Goal: Task Accomplishment & Management: Use online tool/utility

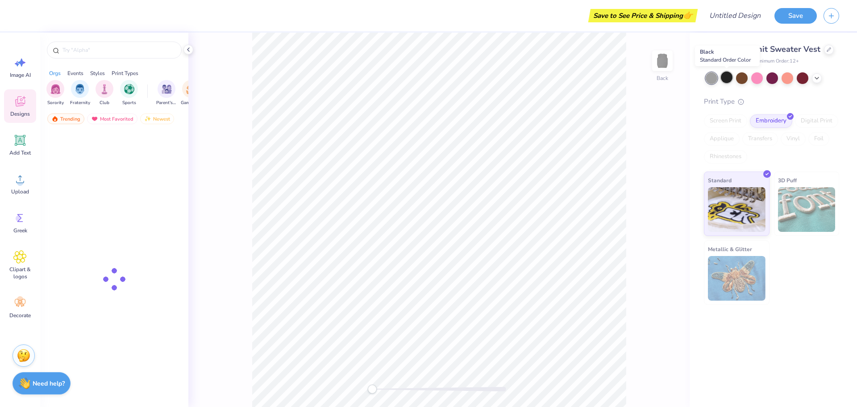
click at [728, 79] on div at bounding box center [727, 77] width 12 height 12
click at [728, 78] on div at bounding box center [727, 77] width 12 height 12
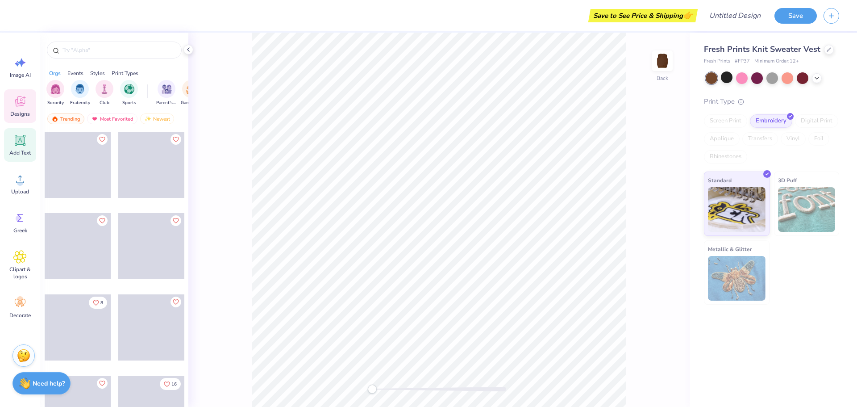
click at [28, 147] on div "Add Text" at bounding box center [20, 144] width 32 height 33
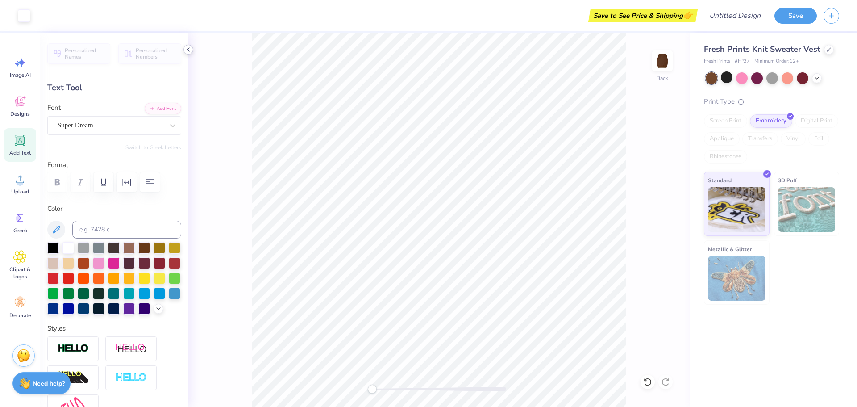
click at [187, 51] on icon at bounding box center [188, 49] width 7 height 7
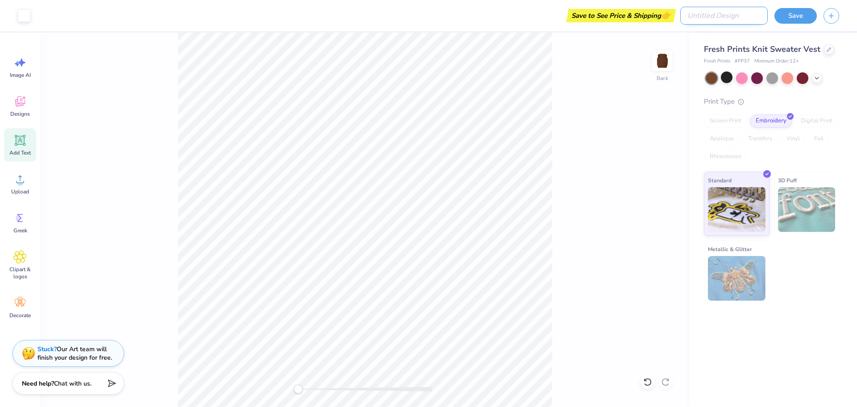
click at [723, 17] on input "Design Title" at bounding box center [723, 16] width 87 height 18
type input "test ss"
click at [791, 18] on button "Save" at bounding box center [795, 15] width 42 height 16
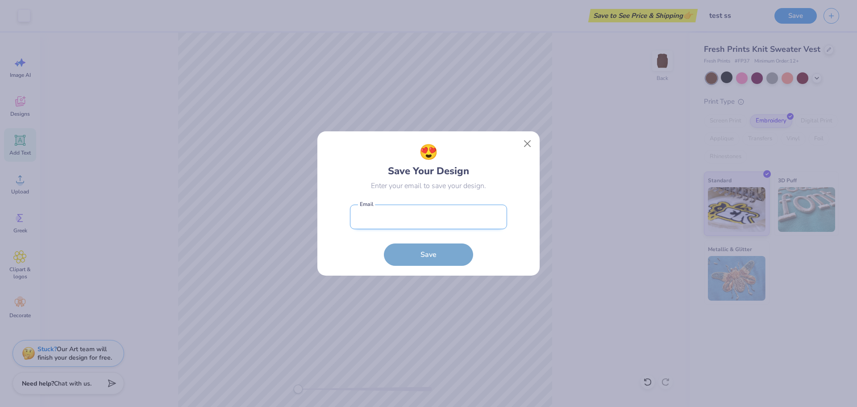
click at [445, 214] on input "email" at bounding box center [428, 216] width 157 height 25
type input "[EMAIL_ADDRESS][DOMAIN_NAME]"
click at [415, 212] on input "[EMAIL_ADDRESS][DOMAIN_NAME]" at bounding box center [428, 216] width 157 height 25
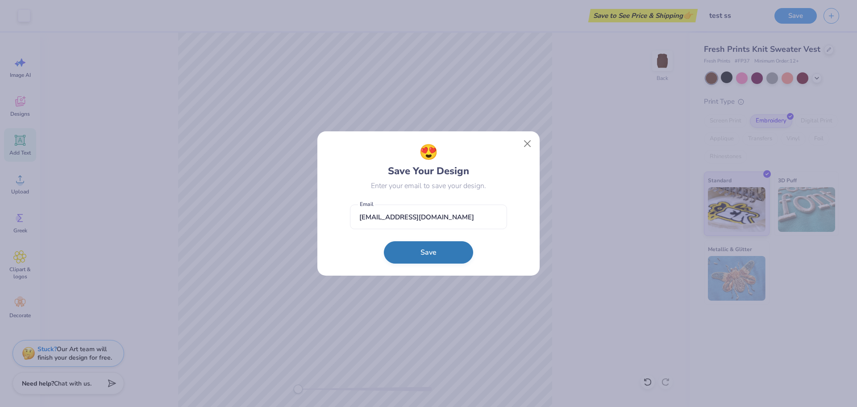
click at [420, 253] on button "Save" at bounding box center [428, 252] width 89 height 22
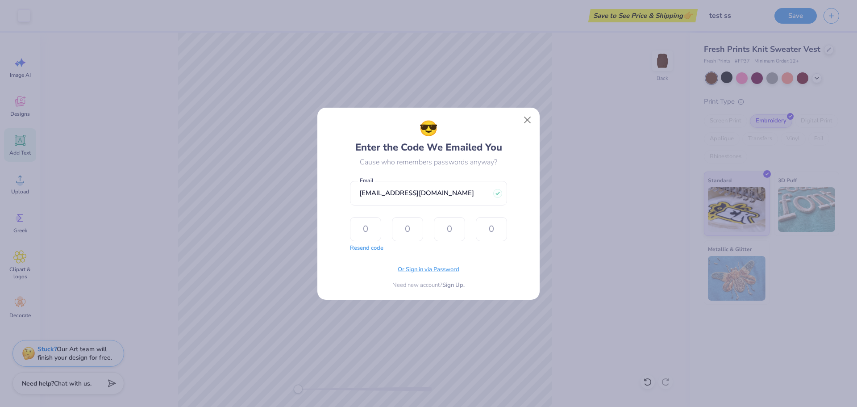
click at [426, 270] on span "Or Sign in via Password" at bounding box center [429, 269] width 62 height 9
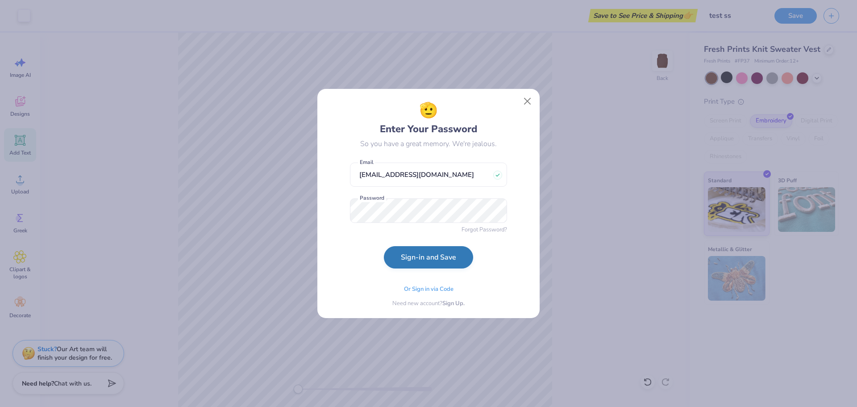
click at [390, 261] on button "Sign-in and Save" at bounding box center [428, 257] width 89 height 22
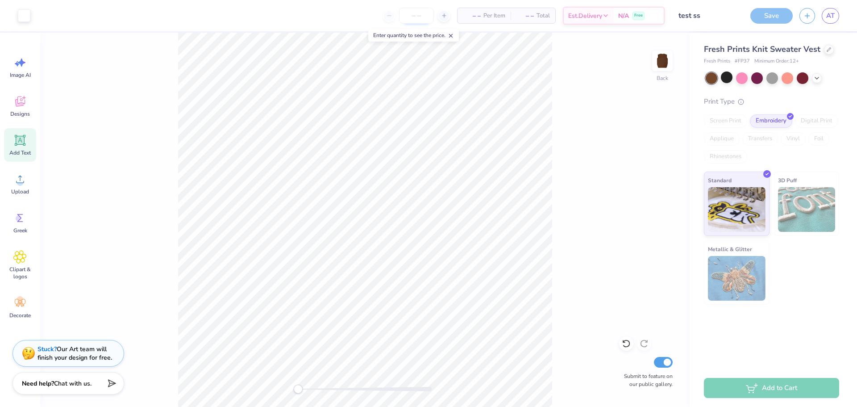
click at [425, 15] on input "number" at bounding box center [416, 16] width 35 height 16
type input "55"
click at [723, 79] on div at bounding box center [727, 77] width 12 height 12
click at [742, 79] on div at bounding box center [742, 77] width 12 height 12
click at [759, 78] on div at bounding box center [757, 77] width 12 height 12
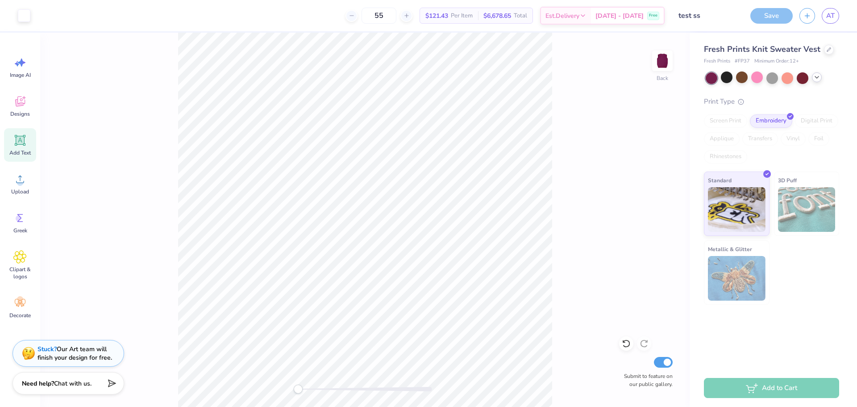
click at [820, 79] on div at bounding box center [817, 77] width 10 height 10
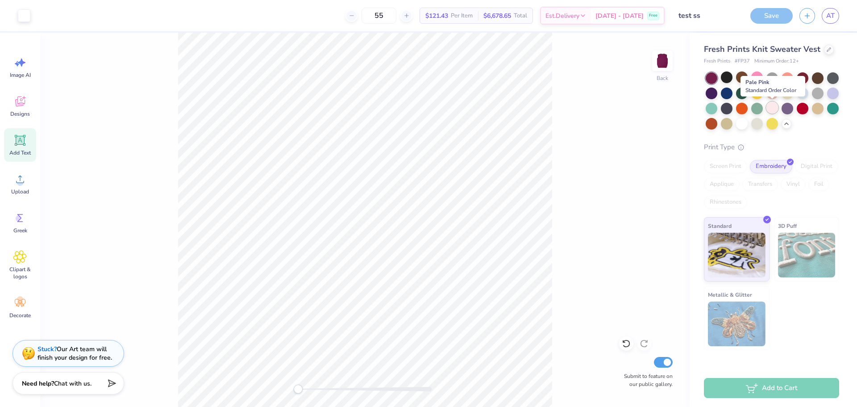
click at [773, 109] on div at bounding box center [772, 108] width 12 height 12
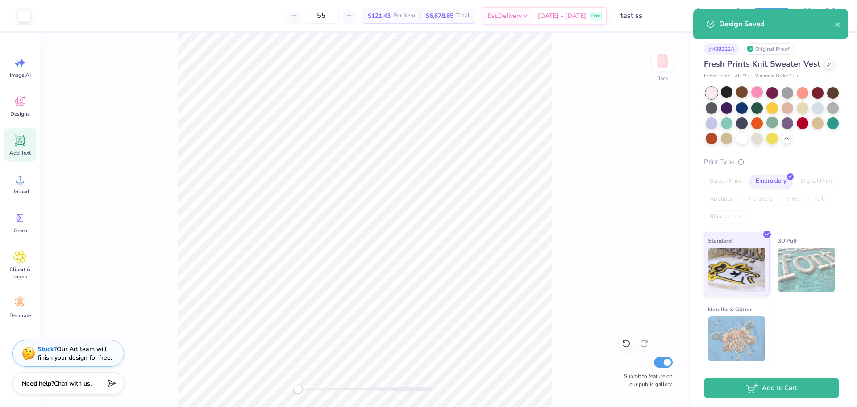
drag, startPoint x: 616, startPoint y: 52, endPoint x: 648, endPoint y: 33, distance: 36.8
click at [648, 33] on div "Back Submit to feature on our public gallery." at bounding box center [364, 220] width 649 height 374
click at [835, 24] on icon "close" at bounding box center [838, 24] width 6 height 7
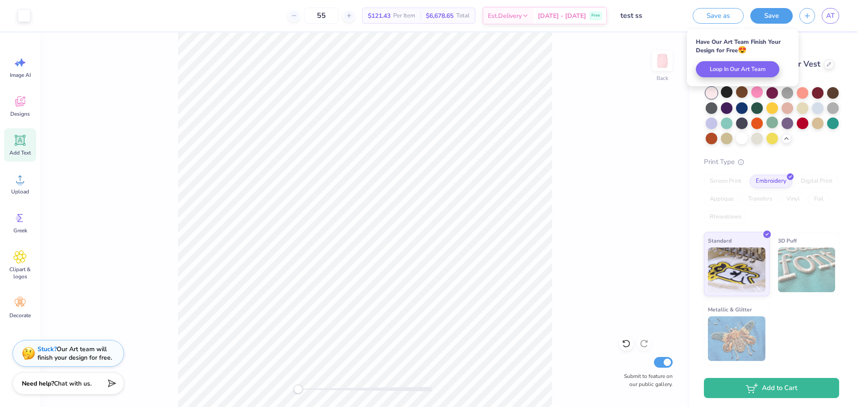
click at [713, 94] on div at bounding box center [712, 93] width 12 height 12
click at [668, 65] on img at bounding box center [662, 61] width 36 height 36
click at [729, 108] on div at bounding box center [727, 107] width 12 height 12
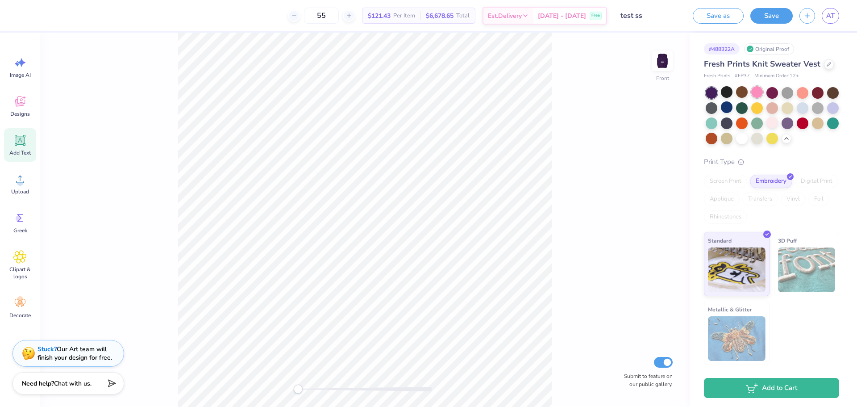
click at [761, 95] on div at bounding box center [757, 92] width 12 height 12
click at [663, 63] on img at bounding box center [662, 61] width 36 height 36
click at [663, 63] on img at bounding box center [662, 61] width 18 height 18
click at [788, 119] on div at bounding box center [787, 122] width 12 height 12
click at [683, 304] on div "Front Submit to feature on our public gallery." at bounding box center [364, 220] width 649 height 374
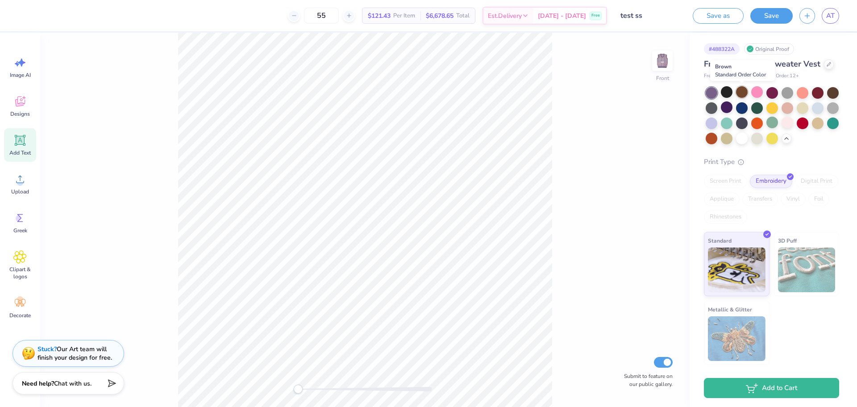
click at [745, 89] on div at bounding box center [742, 92] width 12 height 12
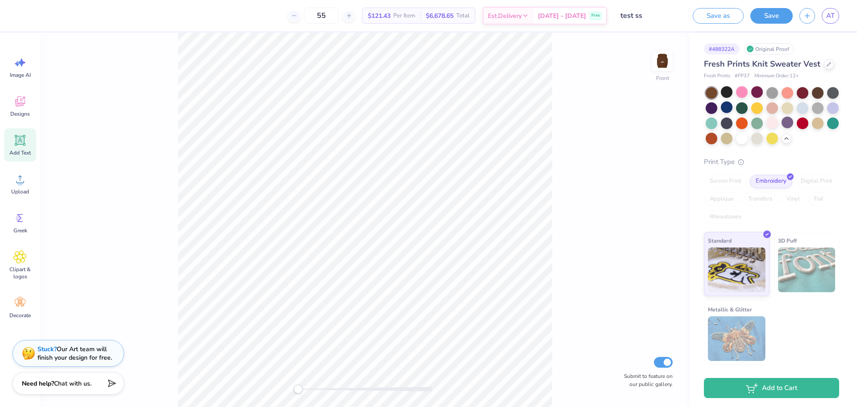
click at [829, 46] on div "# 488322A Original Proof" at bounding box center [771, 48] width 135 height 11
click at [777, 20] on button "Save" at bounding box center [771, 15] width 42 height 16
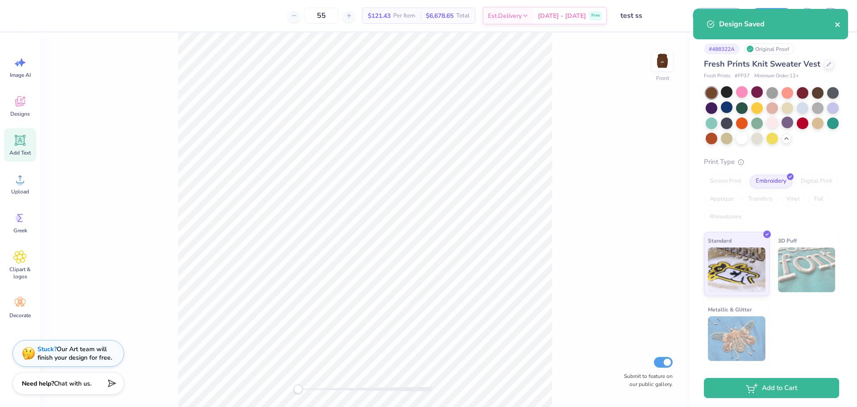
click at [838, 27] on icon "close" at bounding box center [838, 24] width 6 height 7
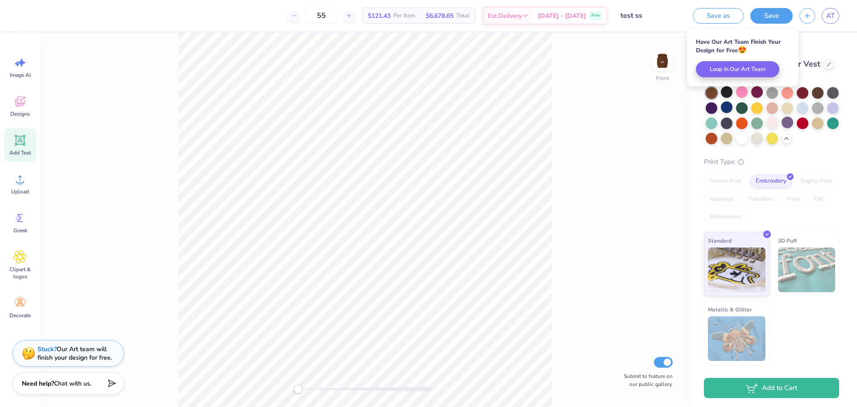
click at [601, 345] on div "Front Submit to feature on our public gallery." at bounding box center [364, 220] width 649 height 374
click at [744, 93] on div at bounding box center [742, 92] width 12 height 12
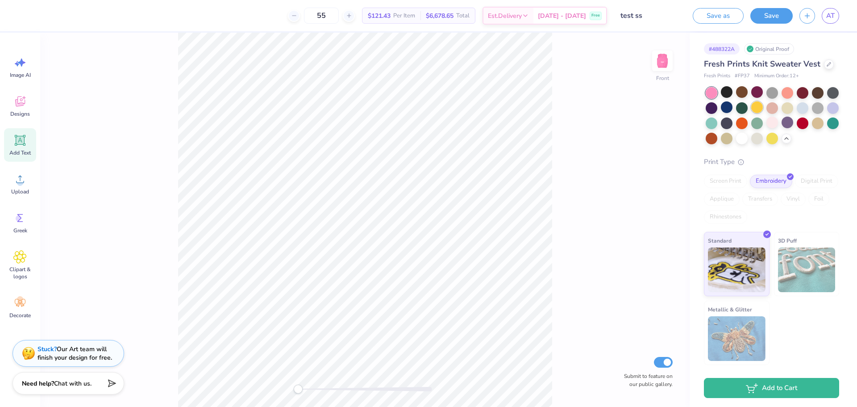
click at [759, 110] on div at bounding box center [757, 107] width 12 height 12
click at [755, 126] on div at bounding box center [757, 122] width 12 height 12
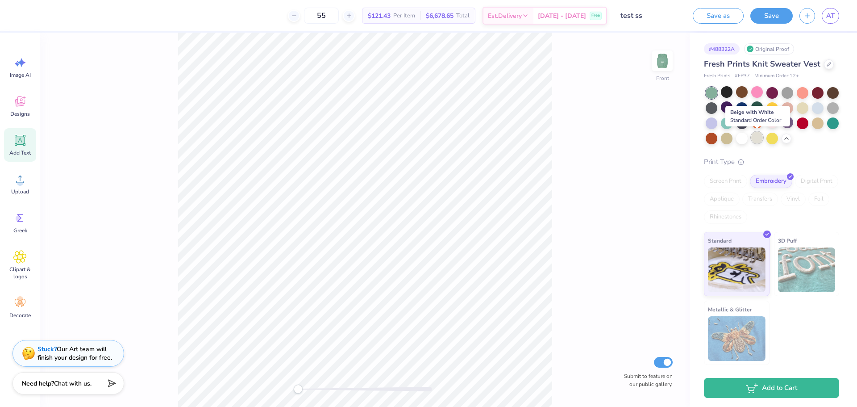
click at [759, 138] on div at bounding box center [757, 138] width 12 height 12
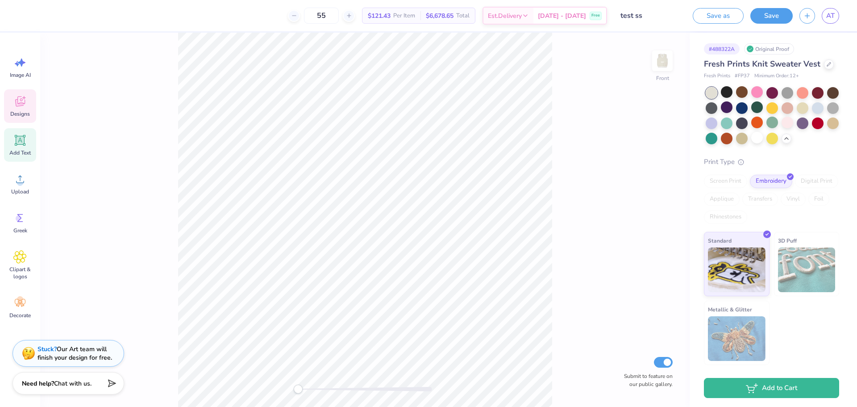
click at [17, 107] on icon at bounding box center [19, 101] width 13 height 13
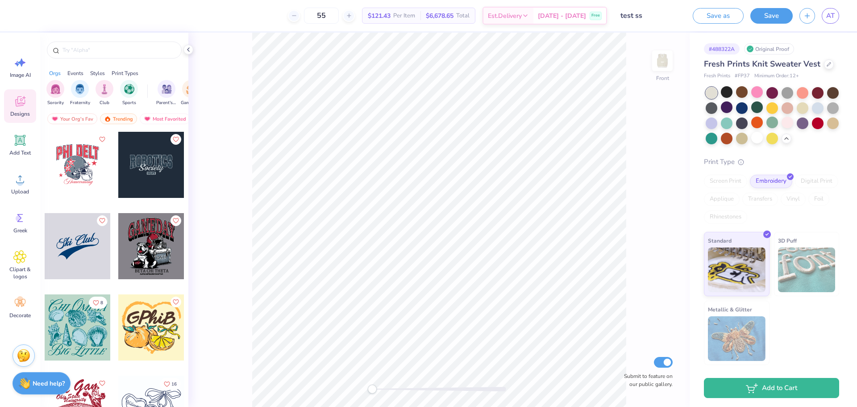
click at [87, 169] on div at bounding box center [78, 165] width 66 height 66
click at [45, 162] on div at bounding box center [78, 165] width 66 height 66
click at [68, 162] on div at bounding box center [78, 165] width 66 height 66
click at [75, 155] on div at bounding box center [77, 165] width 66 height 66
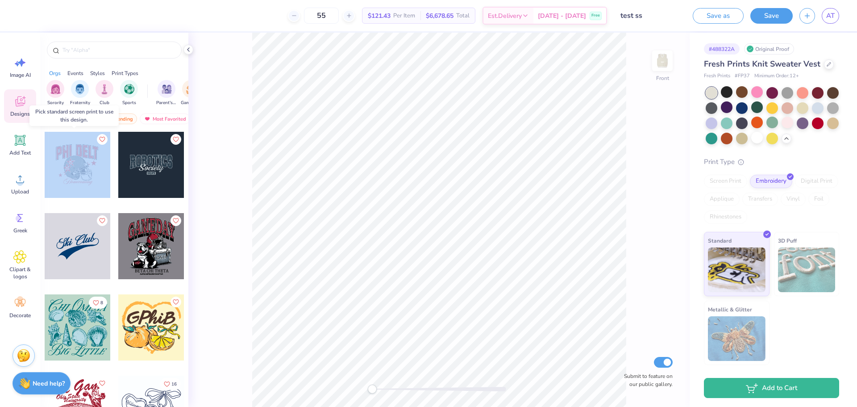
click at [44, 155] on div at bounding box center [11, 165] width 66 height 66
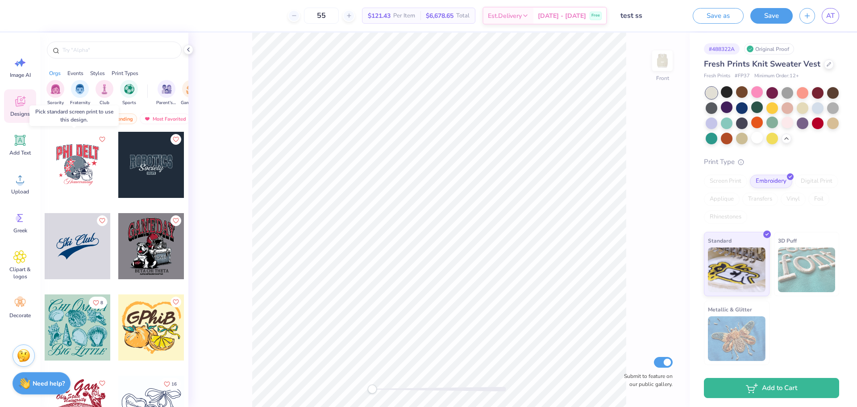
click at [81, 155] on div at bounding box center [78, 165] width 66 height 66
click at [82, 155] on div at bounding box center [78, 165] width 66 height 66
click at [83, 246] on div at bounding box center [78, 246] width 66 height 66
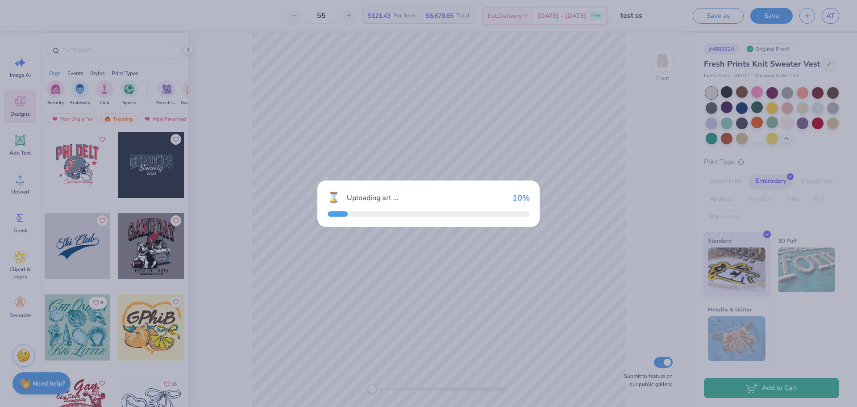
click at [83, 246] on div "⌛ Uploading art ... 10 %" at bounding box center [428, 203] width 857 height 407
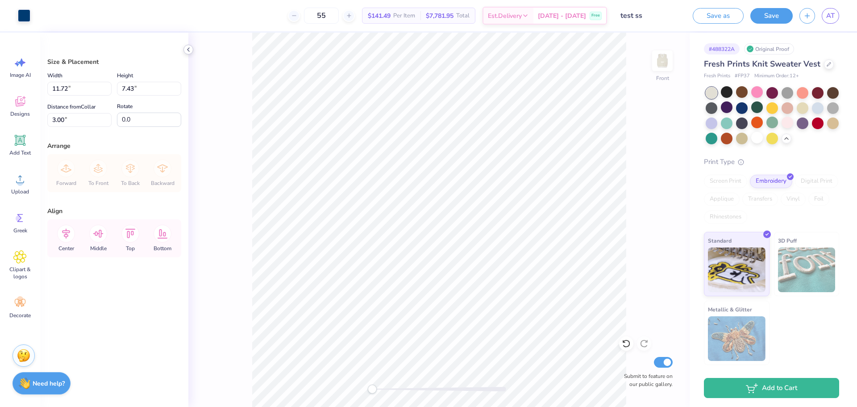
click at [187, 49] on icon at bounding box center [188, 49] width 7 height 7
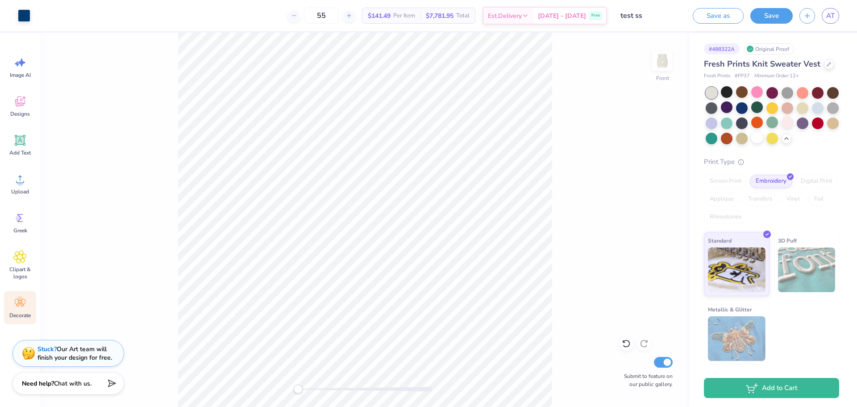
click at [31, 306] on div "Decorate" at bounding box center [20, 307] width 32 height 33
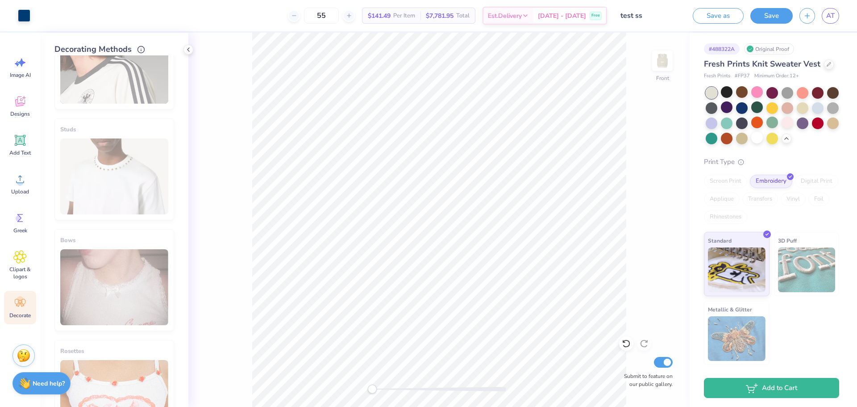
scroll to position [431, 0]
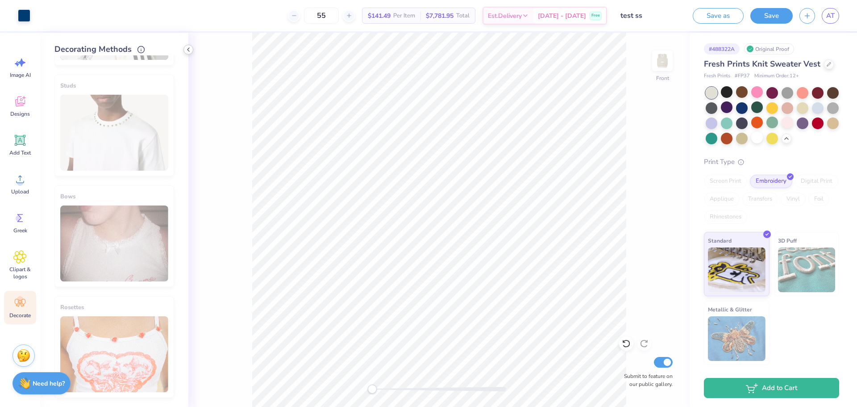
click at [186, 48] on icon at bounding box center [188, 49] width 7 height 7
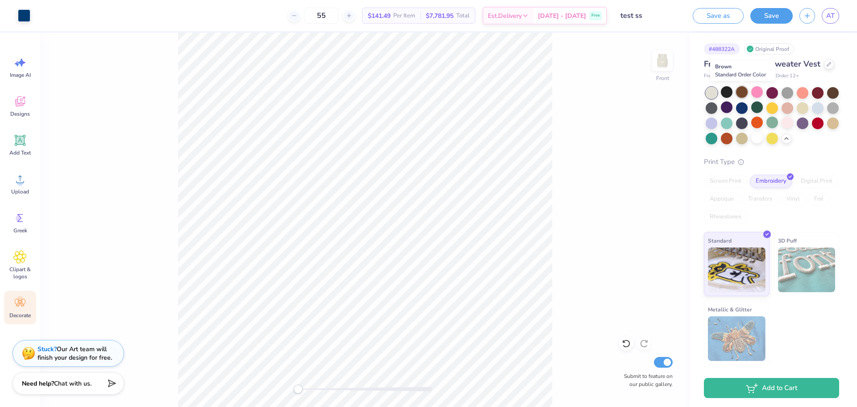
click at [738, 89] on div at bounding box center [742, 92] width 12 height 12
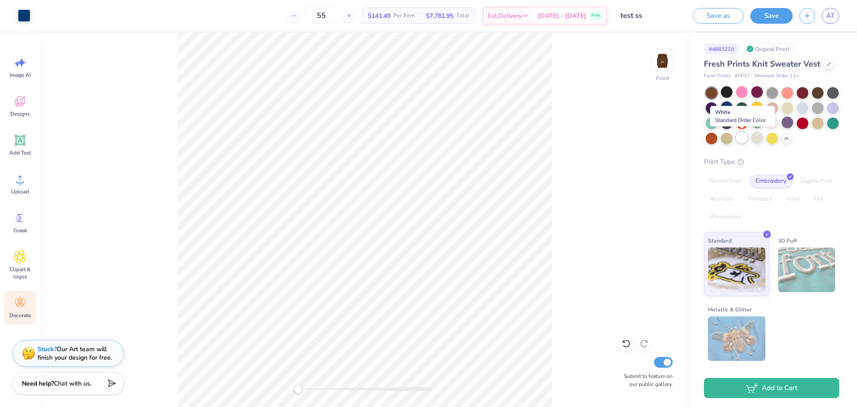
click at [743, 139] on div at bounding box center [742, 138] width 12 height 12
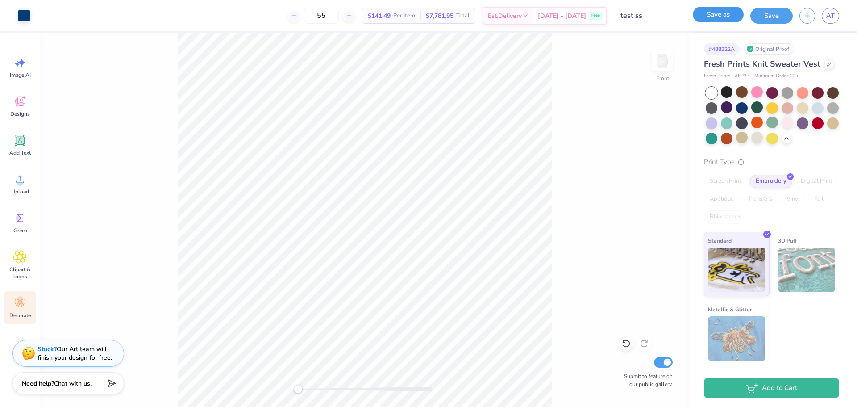
click at [731, 16] on button "Save as" at bounding box center [718, 15] width 51 height 16
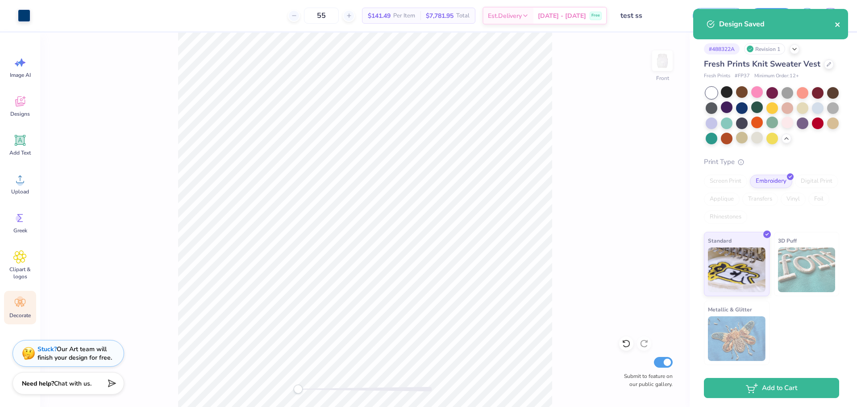
click at [835, 27] on icon "close" at bounding box center [838, 24] width 6 height 7
